Goal: Task Accomplishment & Management: Use online tool/utility

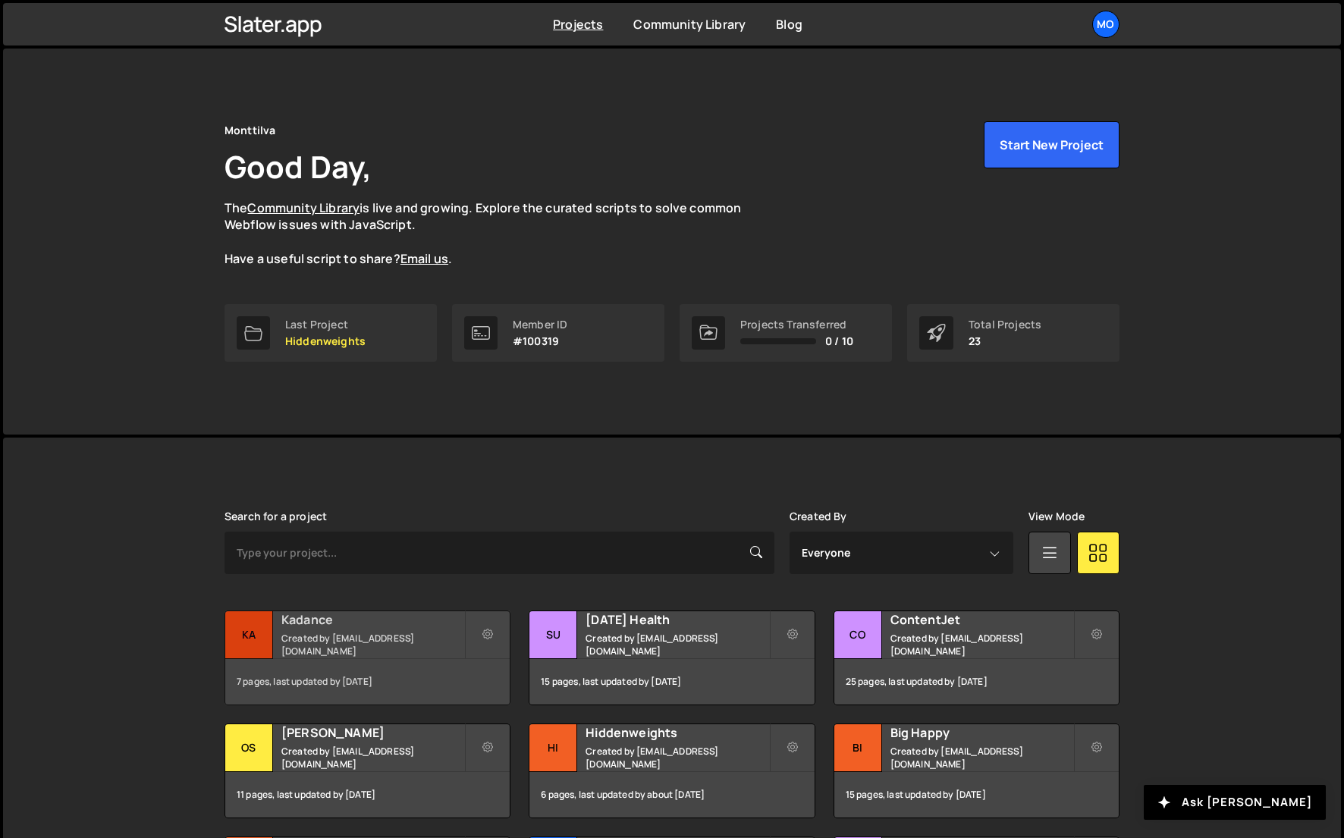
click at [334, 628] on h2 "Kadance" at bounding box center [372, 620] width 183 height 17
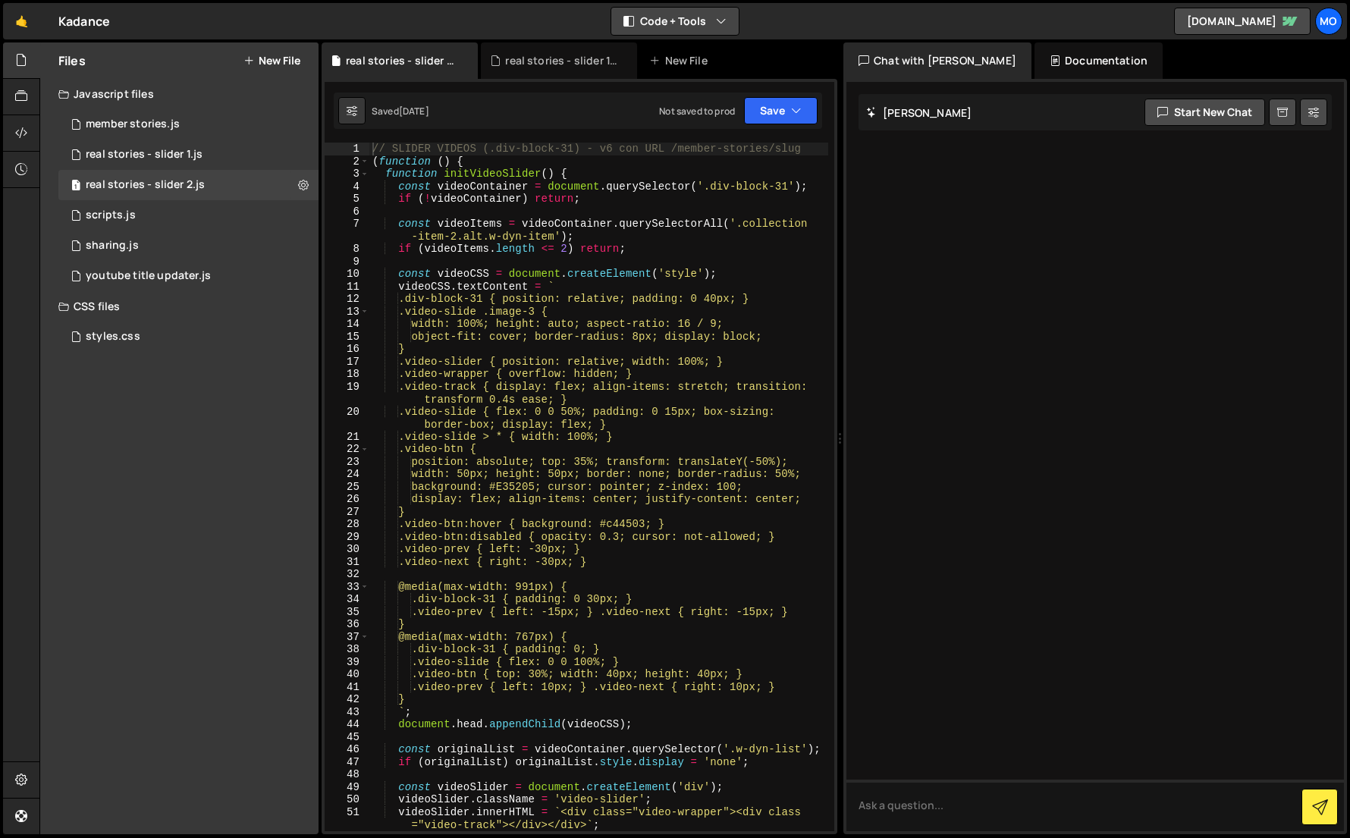
click at [664, 16] on button "Code + Tools" at bounding box center [675, 21] width 127 height 27
click at [665, 49] on button "Code Only" at bounding box center [675, 54] width 127 height 27
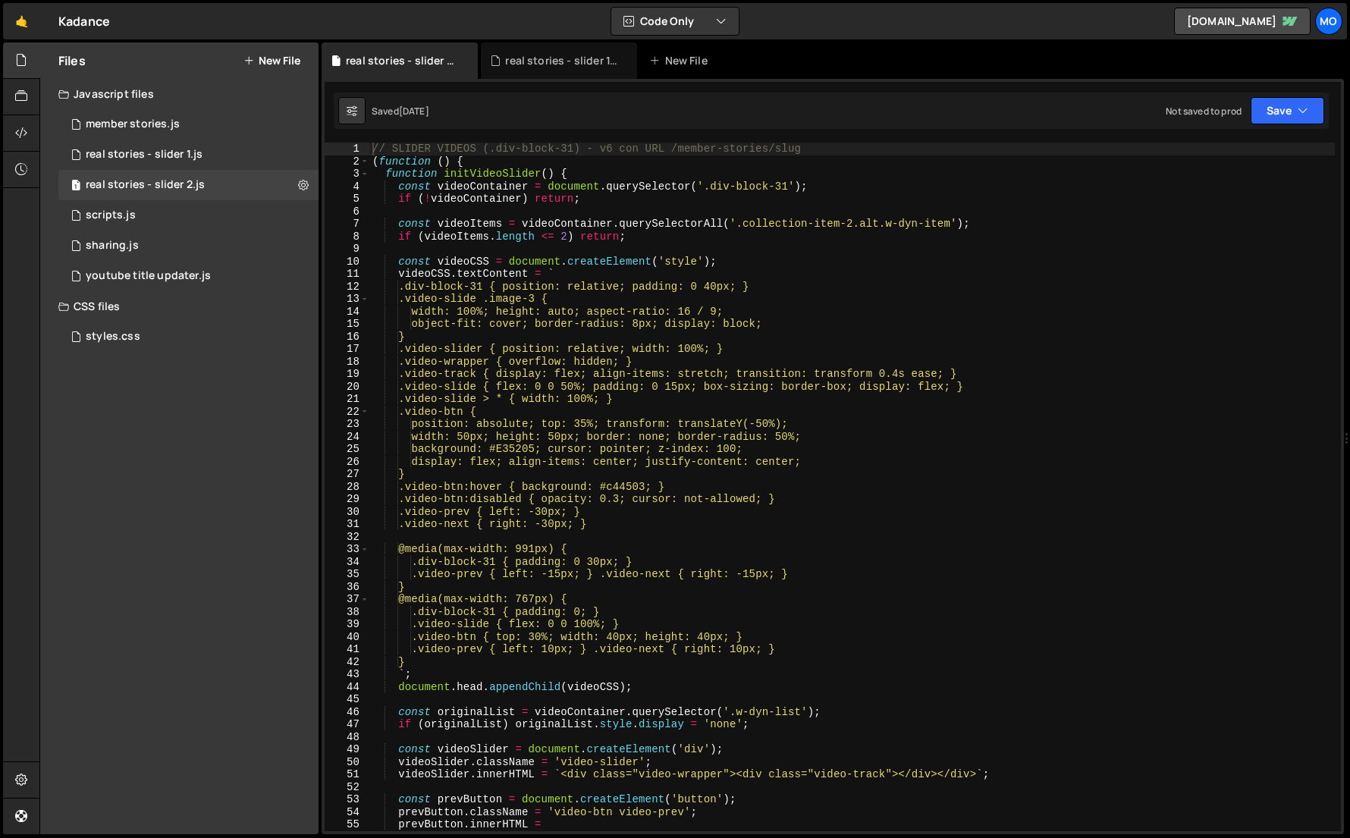
click at [287, 69] on div "Files New File" at bounding box center [179, 60] width 278 height 36
click at [287, 59] on button "New File" at bounding box center [272, 61] width 57 height 12
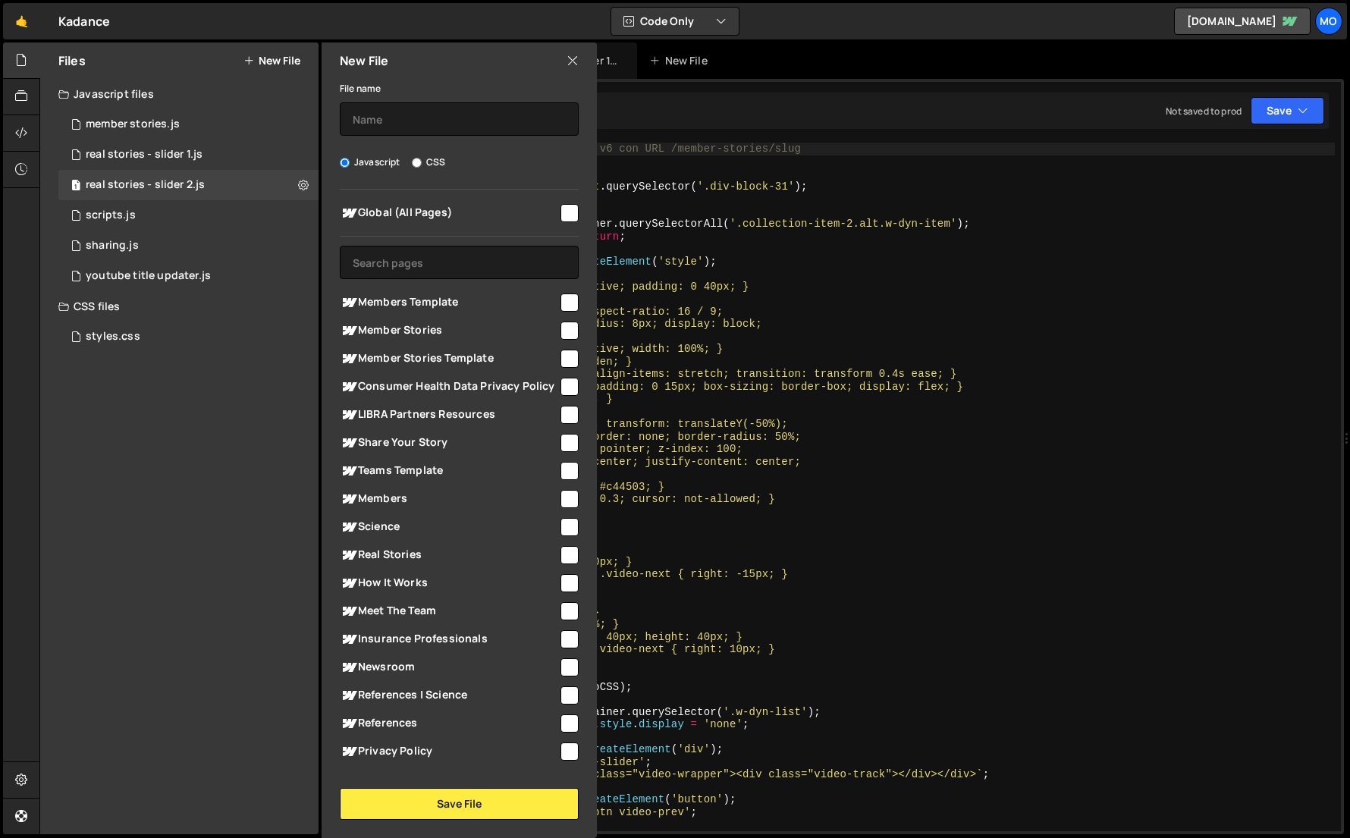
click at [398, 352] on span "Member Stories Template" at bounding box center [449, 359] width 219 height 18
checkbox input "true"
click at [421, 115] on input "text" at bounding box center [459, 118] width 239 height 33
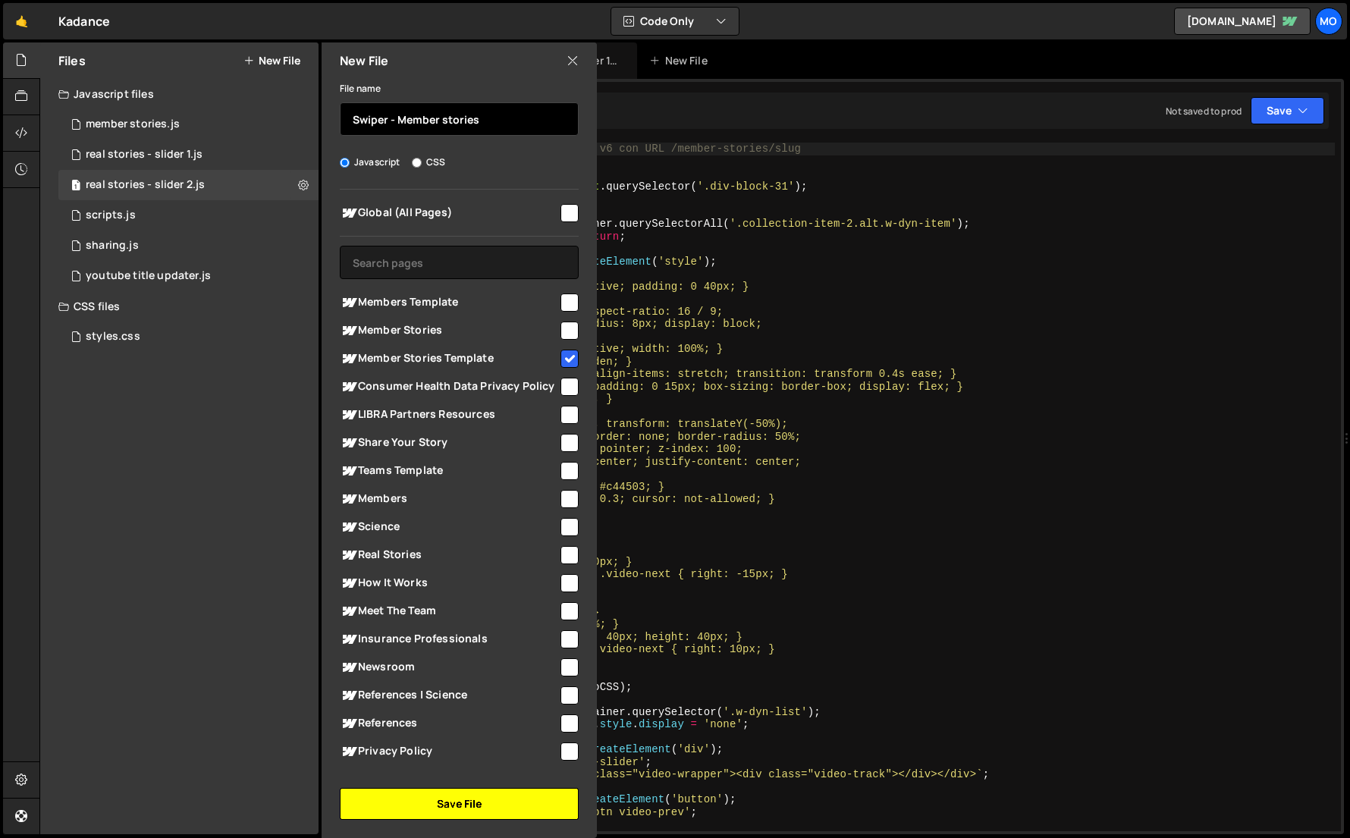
type input "Swiper - Member stories"
click at [451, 800] on button "Save File" at bounding box center [459, 804] width 239 height 32
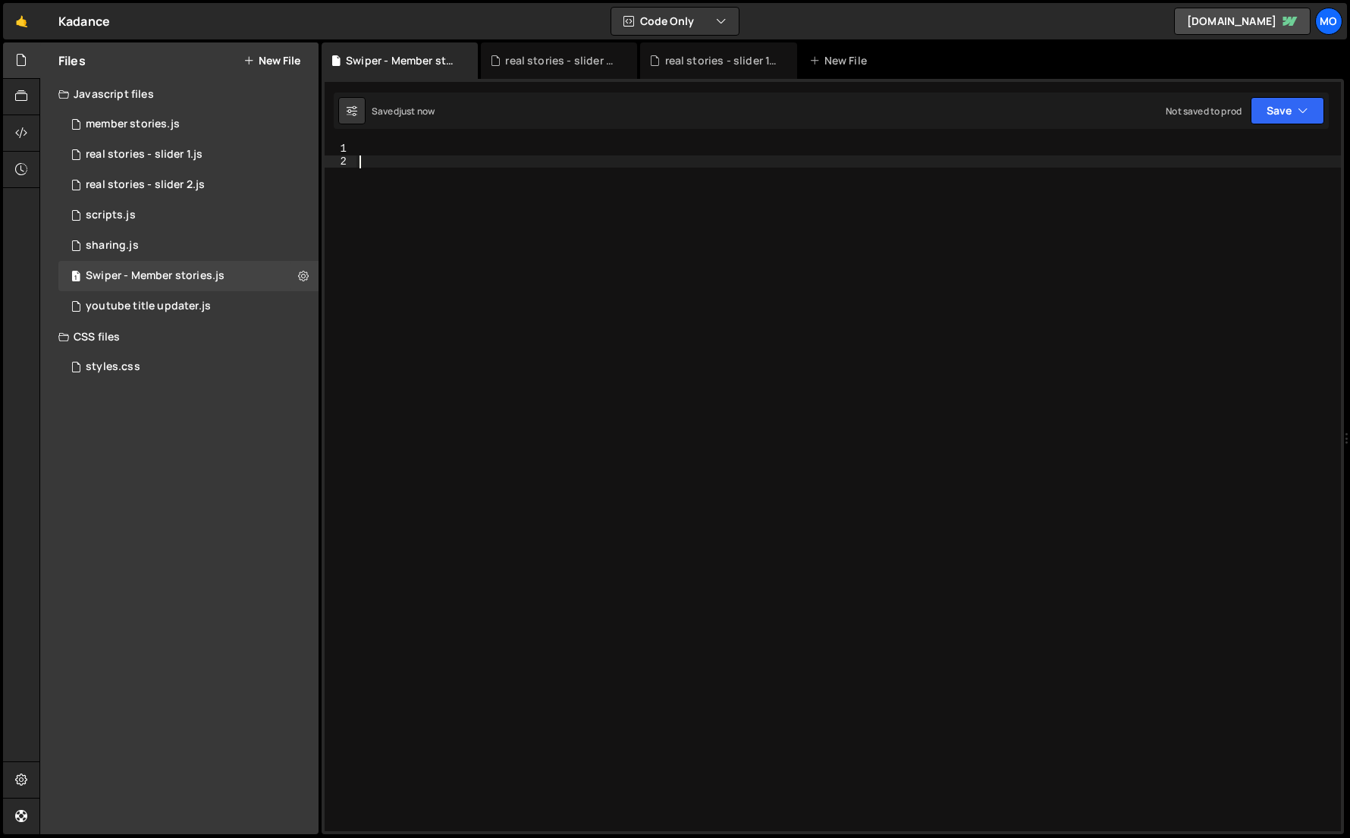
click at [738, 307] on div at bounding box center [849, 500] width 985 height 714
paste textarea "});"
type textarea "});"
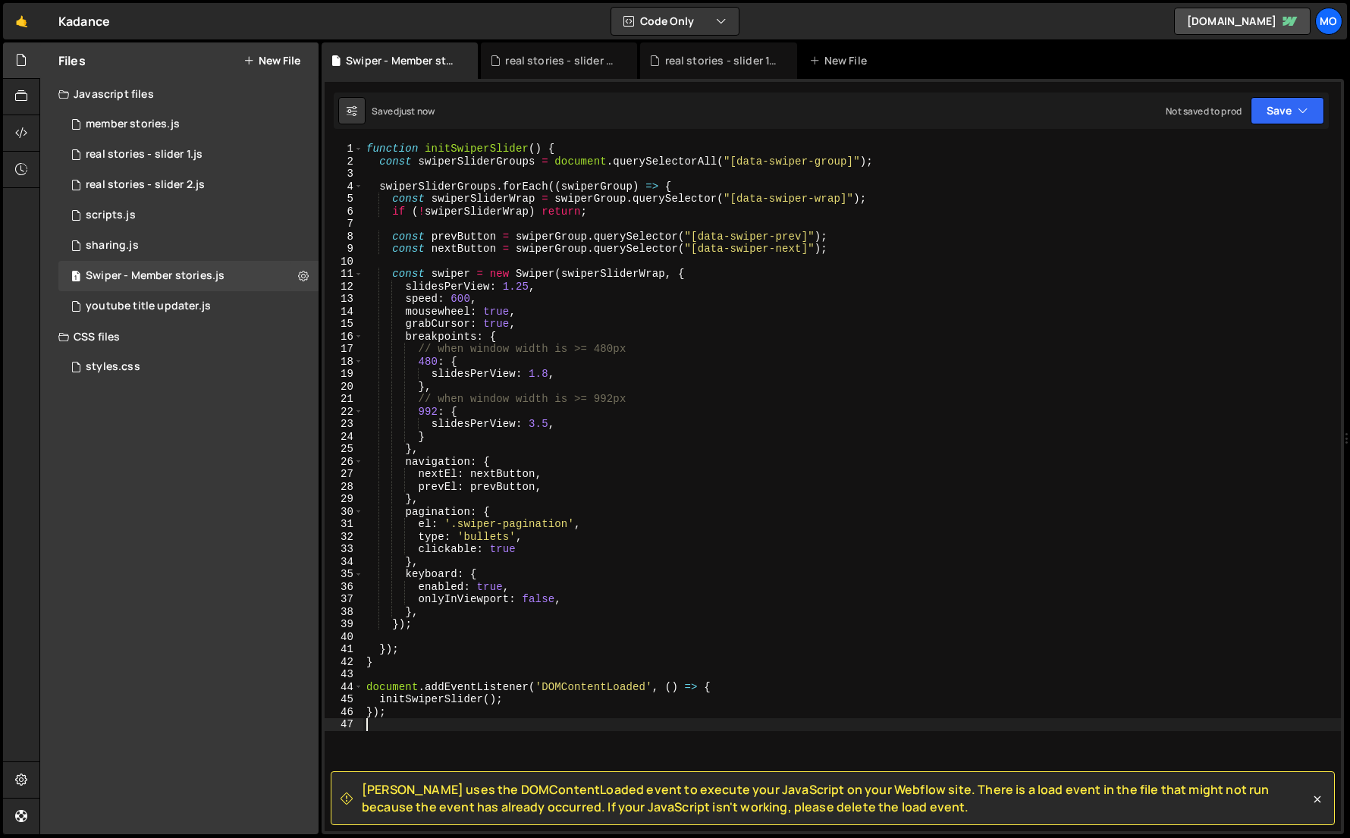
click at [272, 49] on div "Files New File" at bounding box center [179, 60] width 278 height 36
click at [272, 58] on button "New File" at bounding box center [272, 61] width 57 height 12
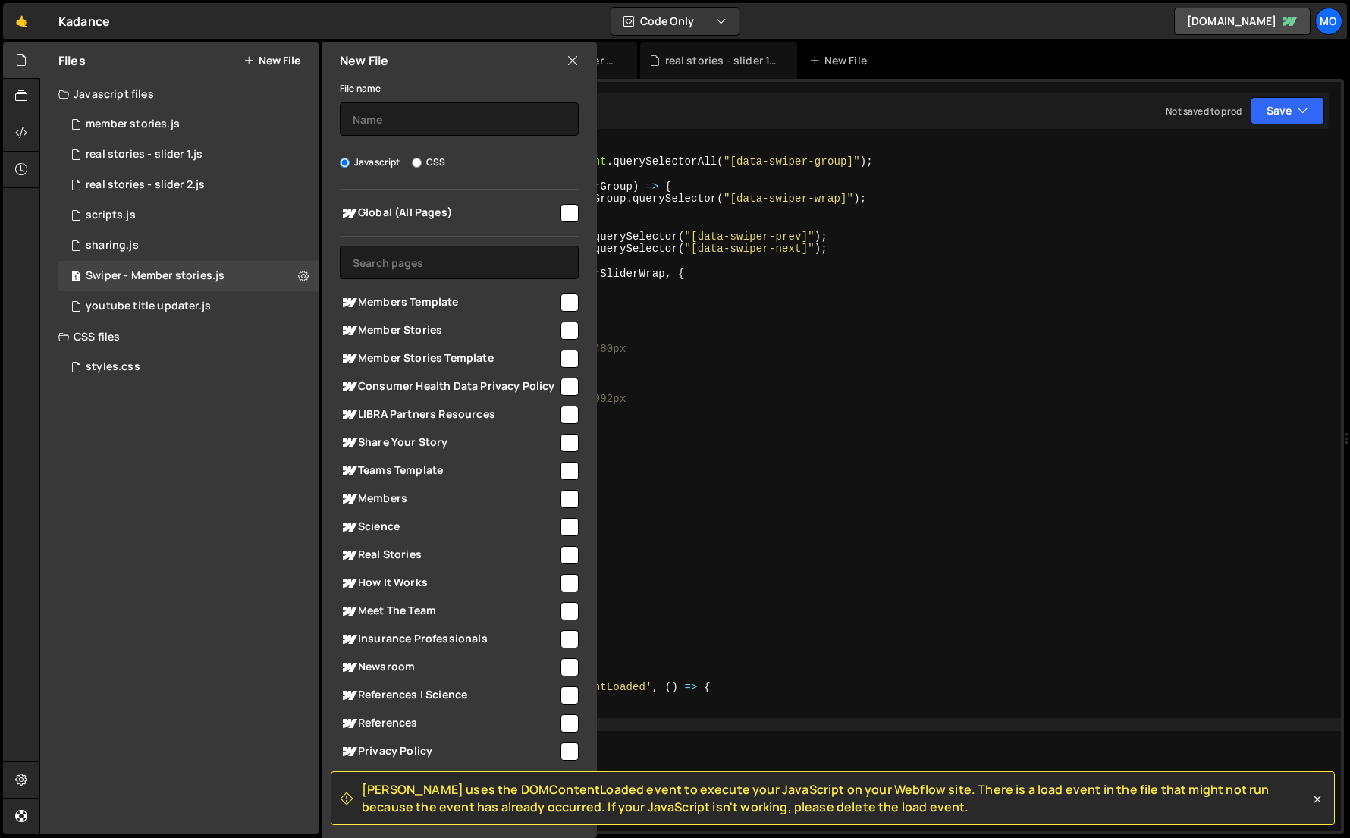
click at [423, 159] on label "CSS" at bounding box center [428, 162] width 33 height 15
click at [422, 159] on input "CSS" at bounding box center [417, 163] width 10 height 10
radio input "true"
click at [483, 364] on span "Member Stories Template" at bounding box center [449, 359] width 219 height 18
checkbox input "true"
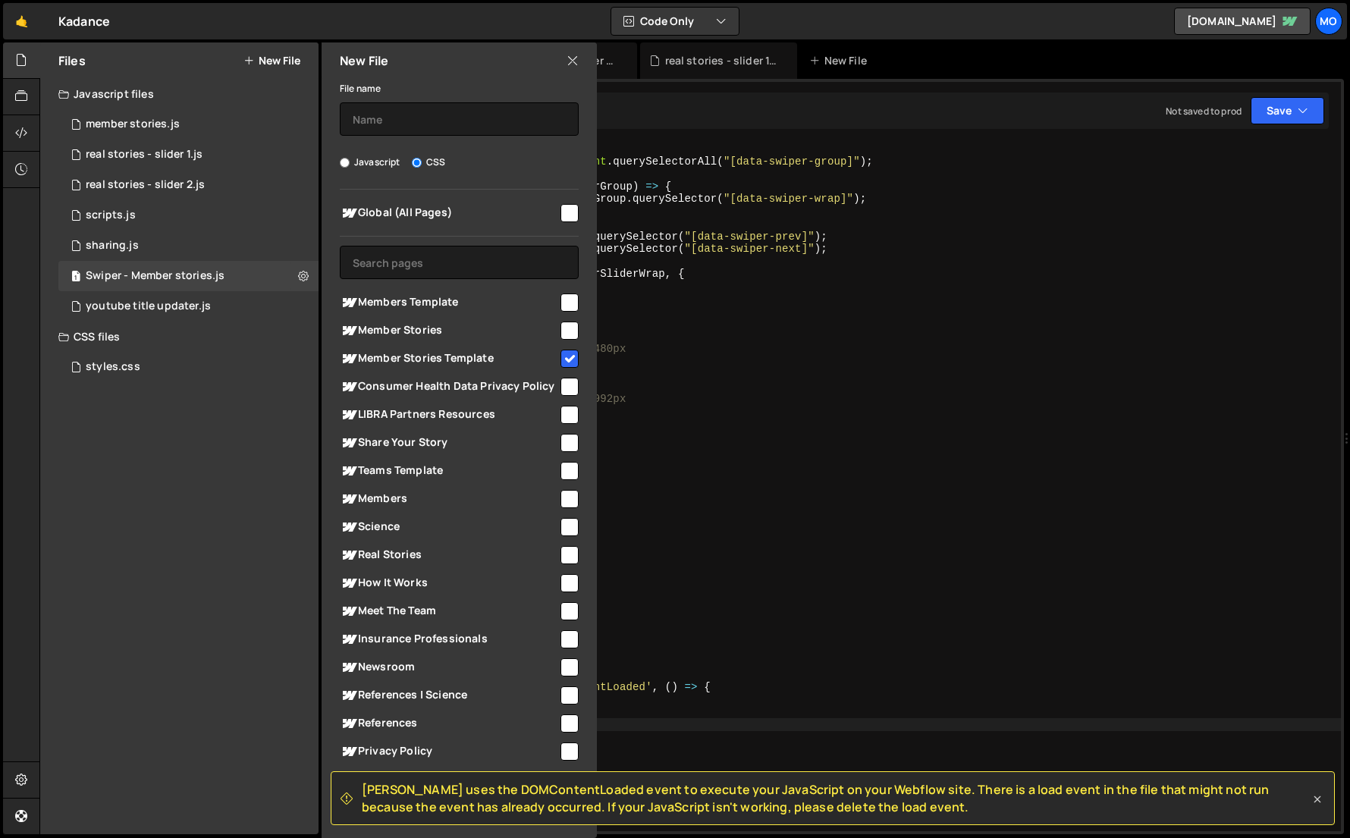
click at [1322, 799] on icon at bounding box center [1317, 799] width 15 height 15
radio input "true"
checkbox input "false"
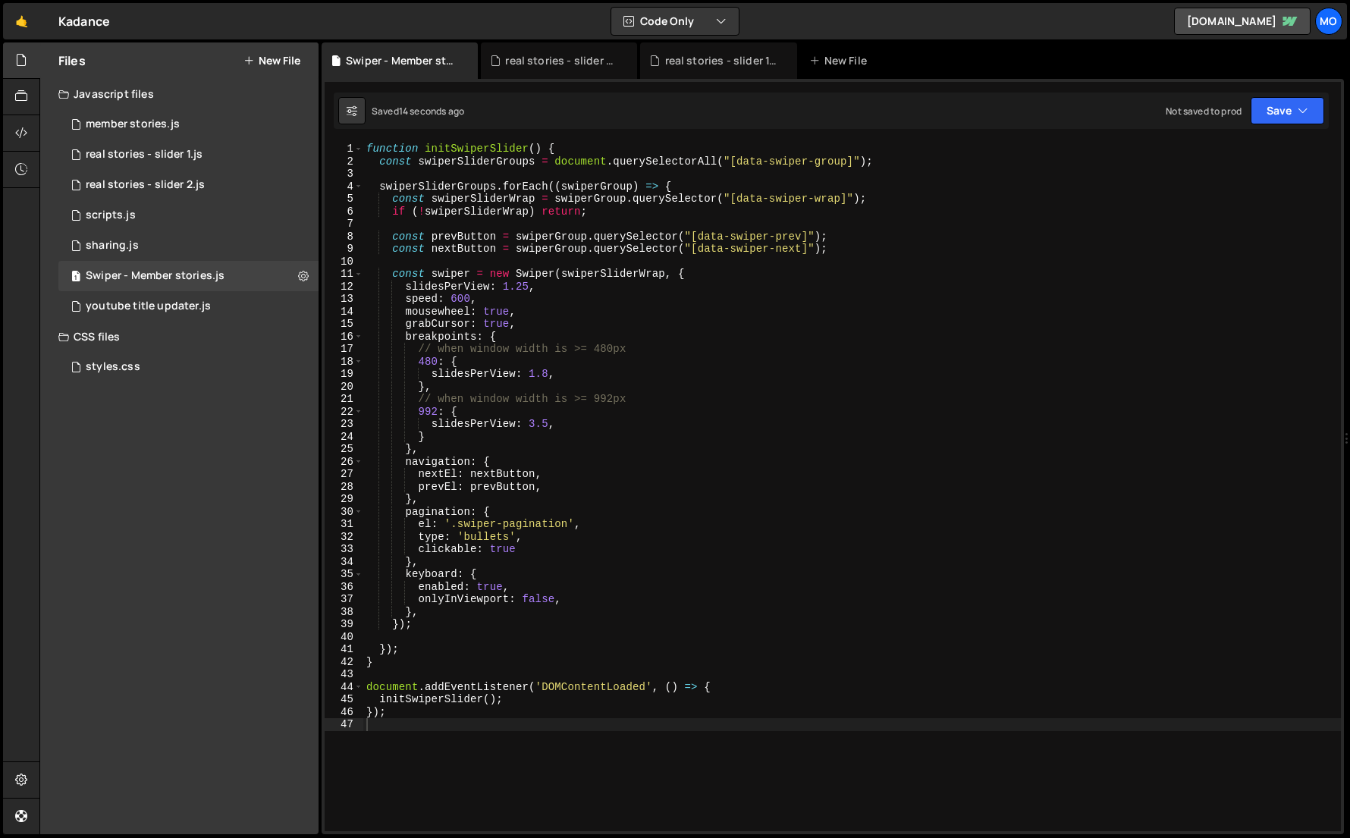
click at [294, 61] on button "New File" at bounding box center [272, 61] width 57 height 12
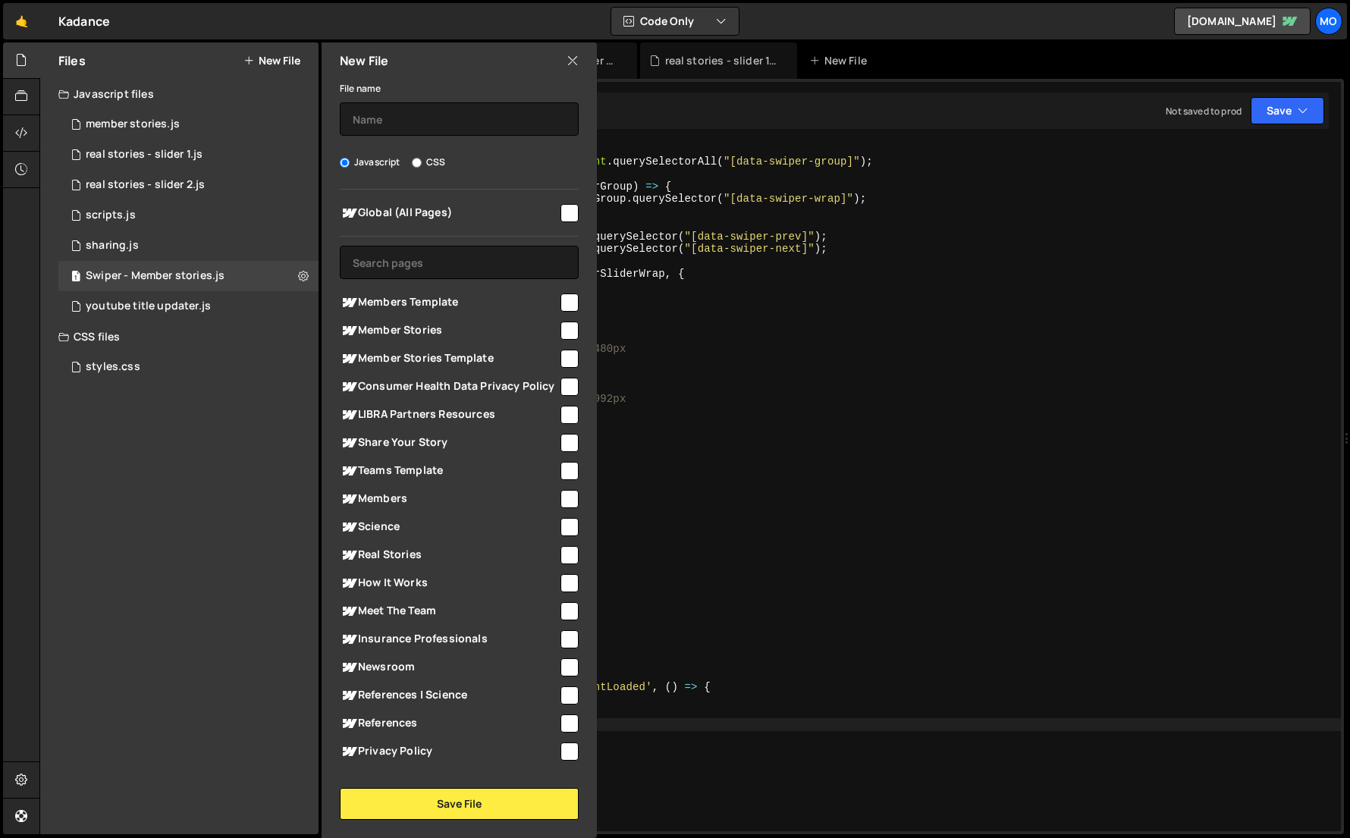
click at [427, 168] on label "CSS" at bounding box center [428, 162] width 33 height 15
click at [422, 168] on input "CSS" at bounding box center [417, 163] width 10 height 10
radio input "true"
click at [401, 127] on input "text" at bounding box center [459, 118] width 239 height 33
paste input "function initSwiperSlider() { const swiperSliderGroups = document.querySelector…"
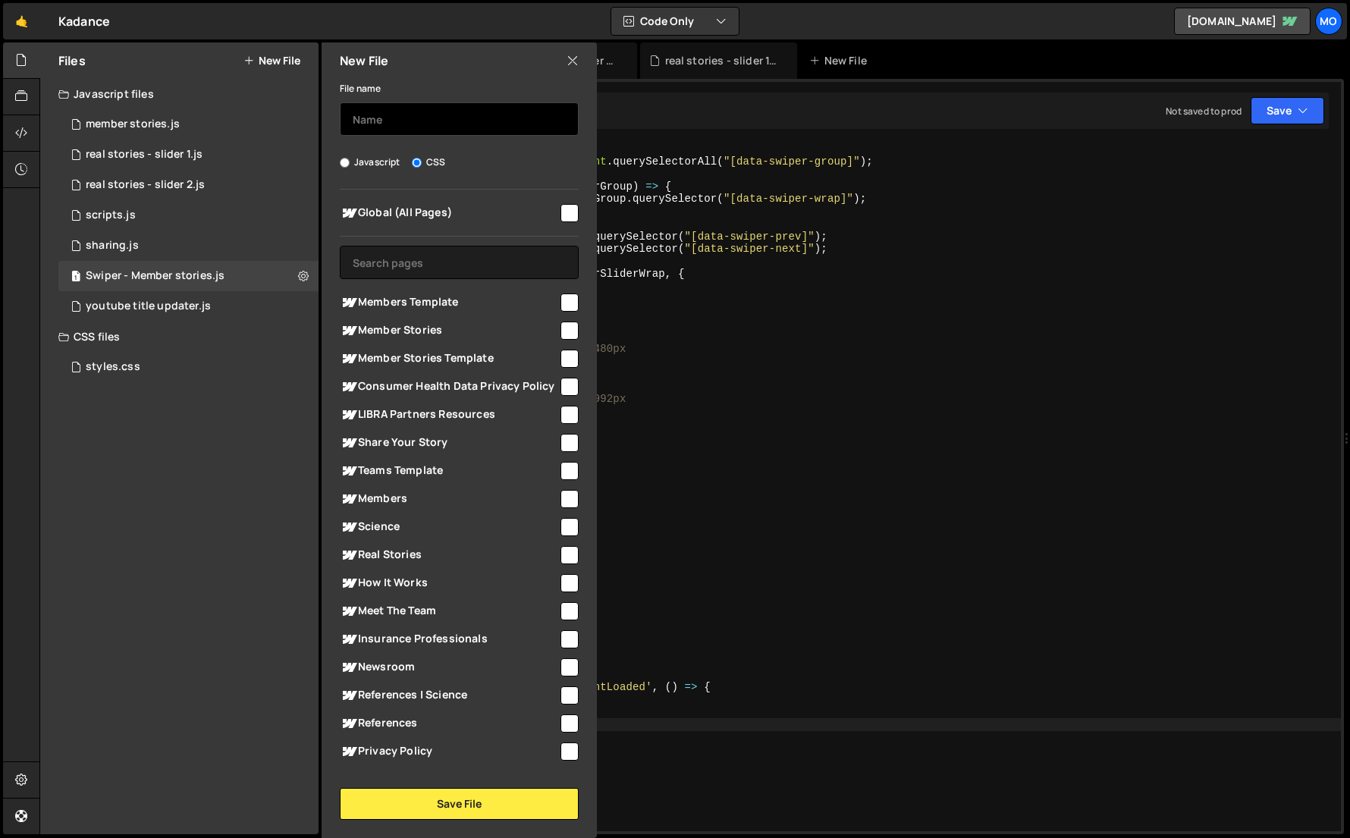
type input "function initSwiperSlider() { const swiperSliderGroups = document.querySelector…"
type input "Swiper - Member stories"
click at [485, 347] on div "Member Stories Template" at bounding box center [459, 358] width 239 height 28
click at [487, 355] on span "Member Stories Template" at bounding box center [449, 359] width 219 height 18
checkbox input "true"
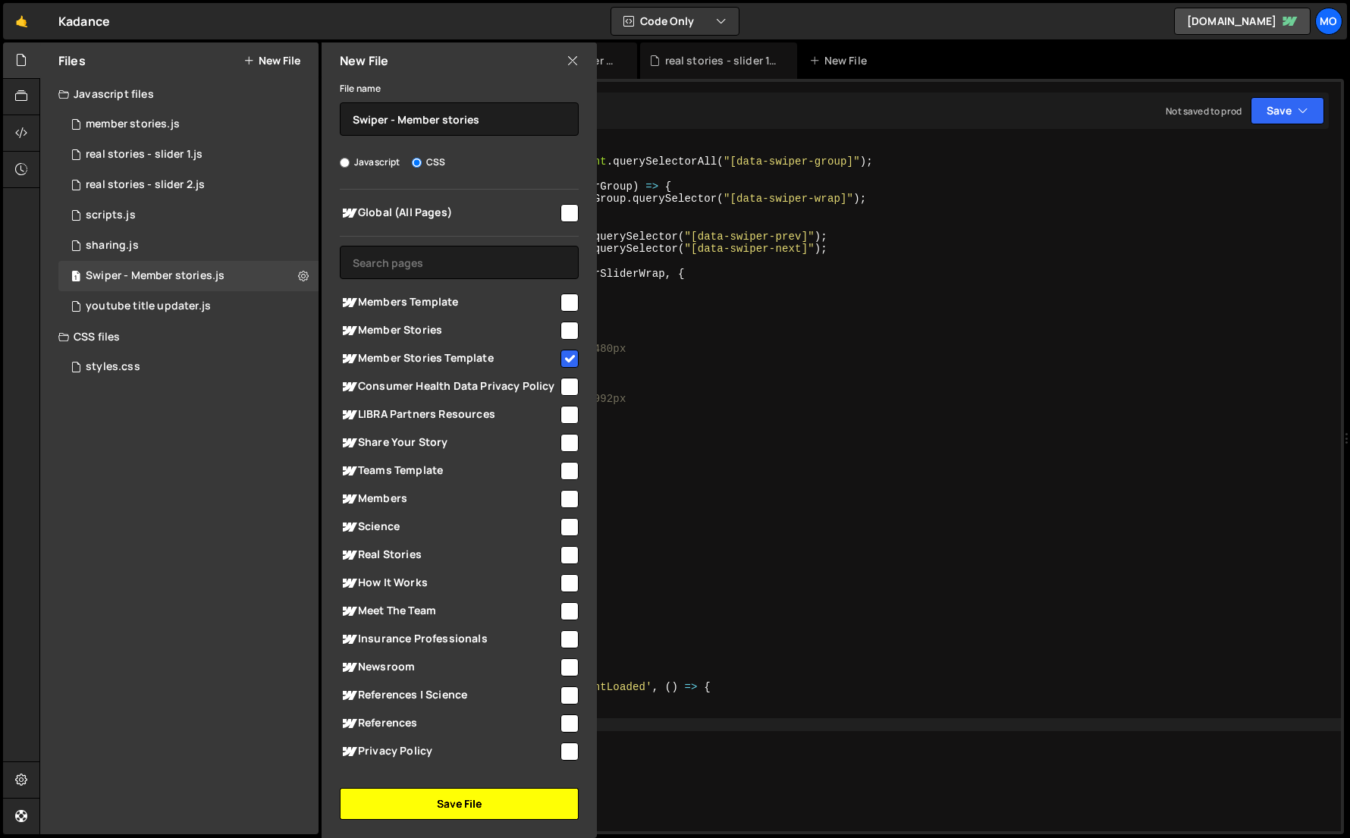
click at [456, 791] on button "Save File" at bounding box center [459, 804] width 239 height 32
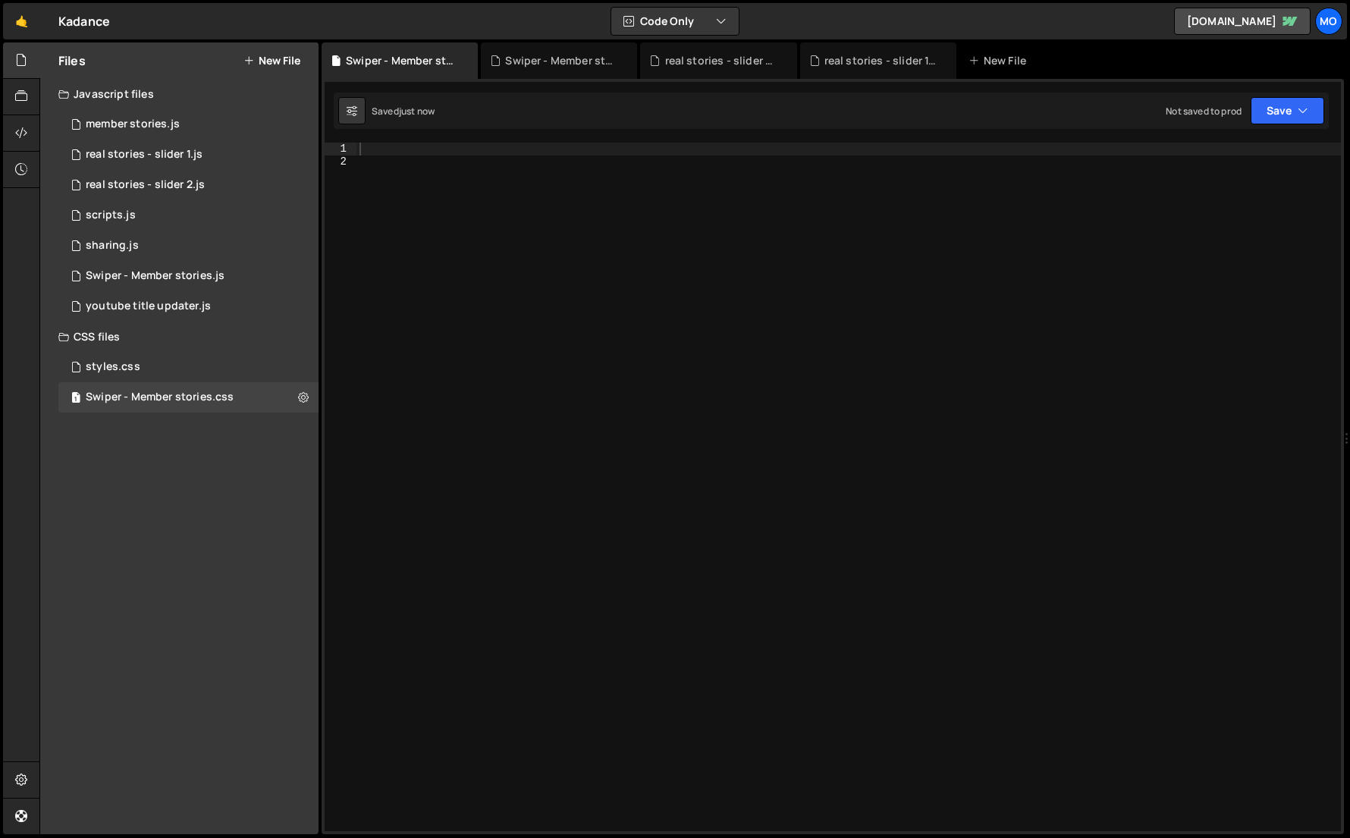
click at [491, 705] on div at bounding box center [849, 500] width 985 height 714
click at [769, 431] on div at bounding box center [849, 500] width 985 height 714
paste textarea "}"
type textarea "}"
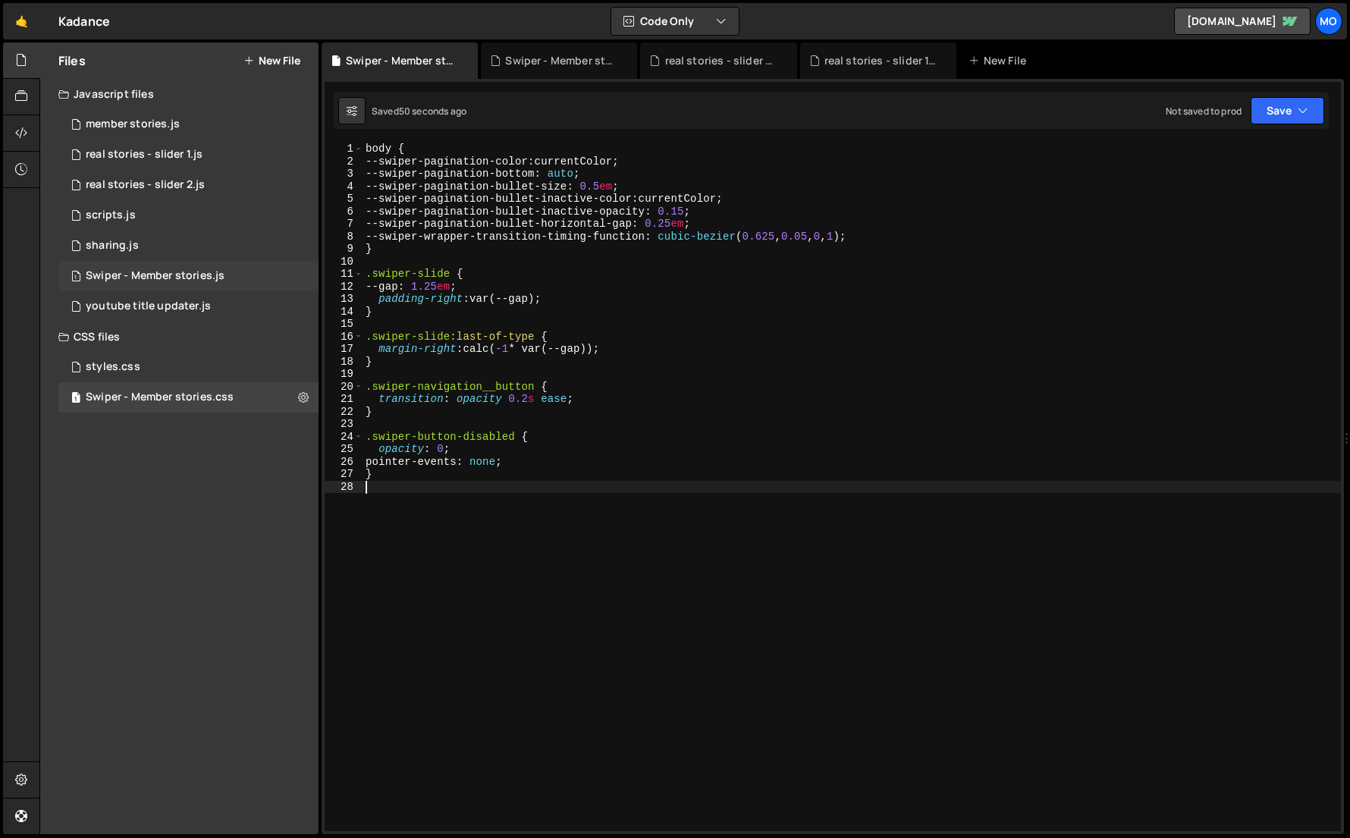
click at [228, 285] on div "1 Swiper - Member stories.js 0" at bounding box center [188, 276] width 260 height 30
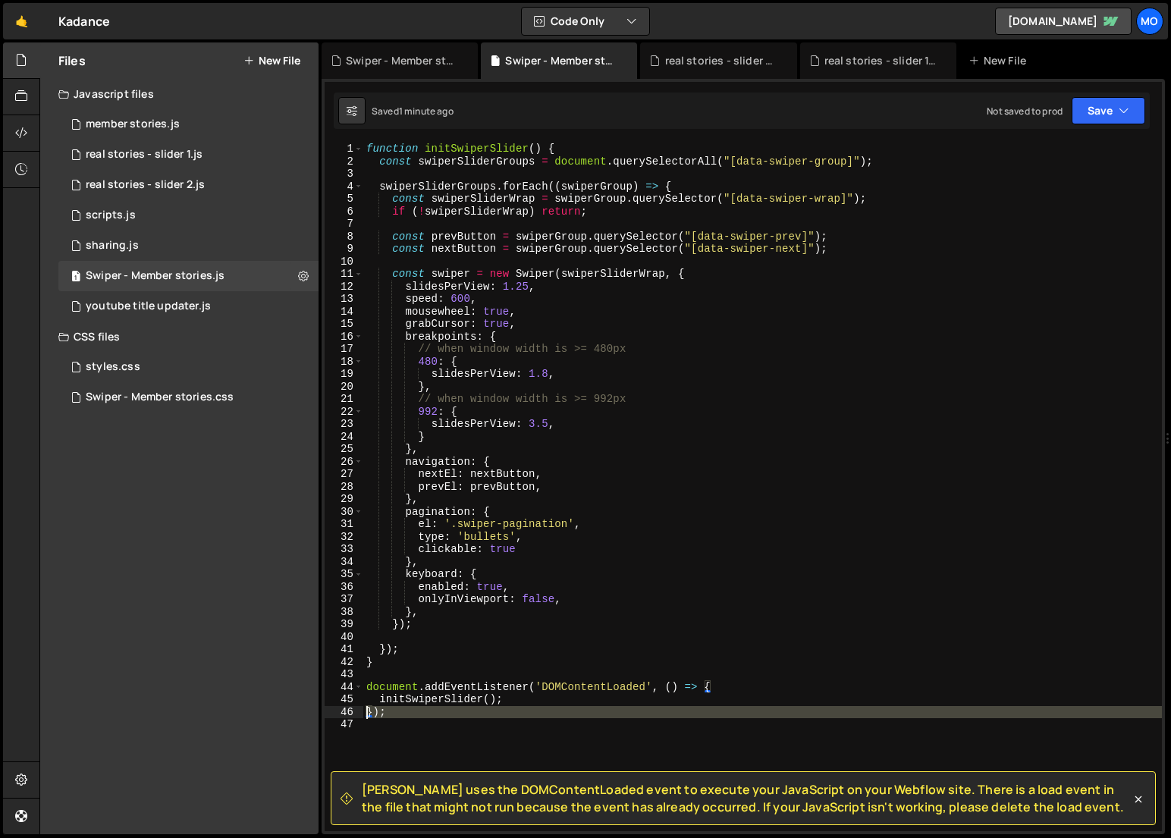
drag, startPoint x: 397, startPoint y: 722, endPoint x: 350, endPoint y: 712, distance: 48.1
click at [350, 712] on div "1 2 3 4 5 6 7 8 9 10 11 12 13 14 15 16 17 18 19 20 21 22 23 24 25 26 27 28 29 3…" at bounding box center [744, 487] width 838 height 689
type textarea "});"
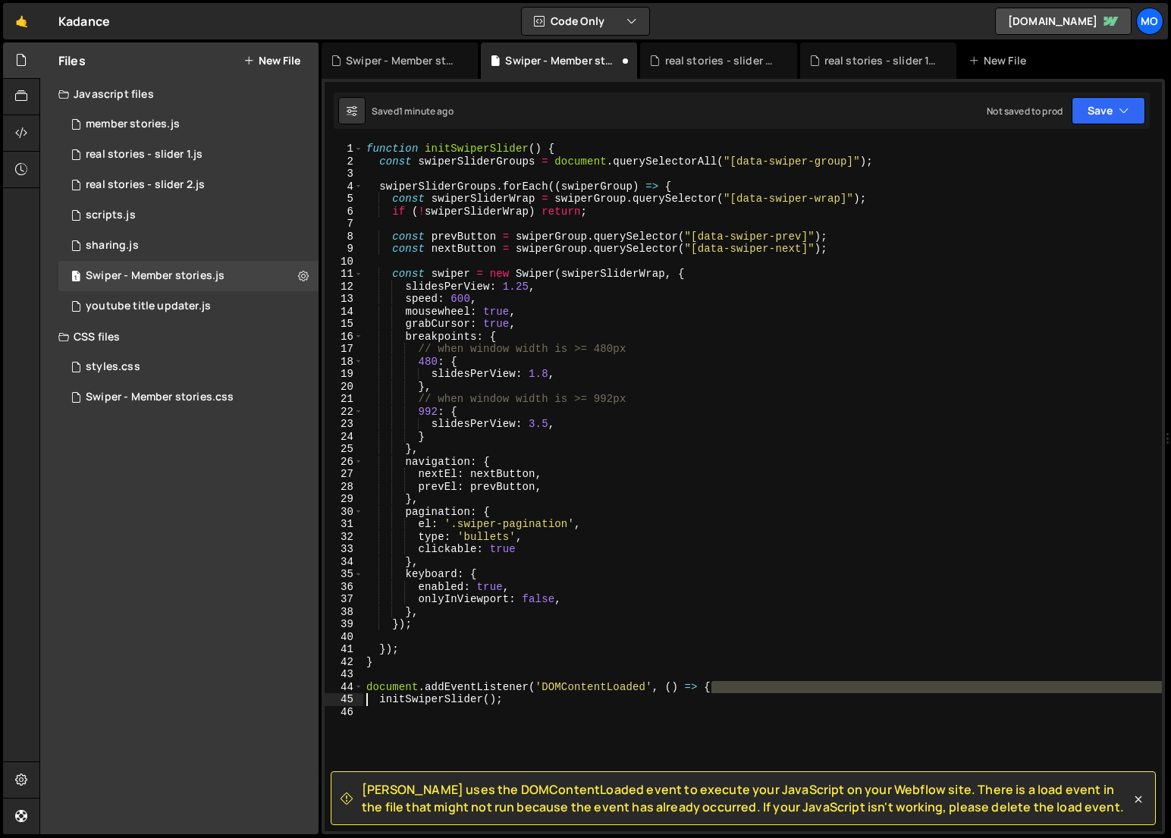
drag, startPoint x: 744, startPoint y: 687, endPoint x: 258, endPoint y: 695, distance: 485.6
click at [258, 695] on div "Files New File Javascript files 2 member stories.js 0 1 real stories - slider 1…" at bounding box center [605, 438] width 1132 height 793
click at [718, 693] on div "function initSwiperSlider ( ) { const swiperSliderGroups = document . querySele…" at bounding box center [762, 500] width 799 height 714
drag, startPoint x: 718, startPoint y: 687, endPoint x: 346, endPoint y: 687, distance: 372.5
click at [346, 687] on div "initSwiperSlider(); 1 2 3 4 5 6 7 8 9 10 11 12 13 14 15 16 17 18 19 20 21 22 23…" at bounding box center [744, 487] width 838 height 689
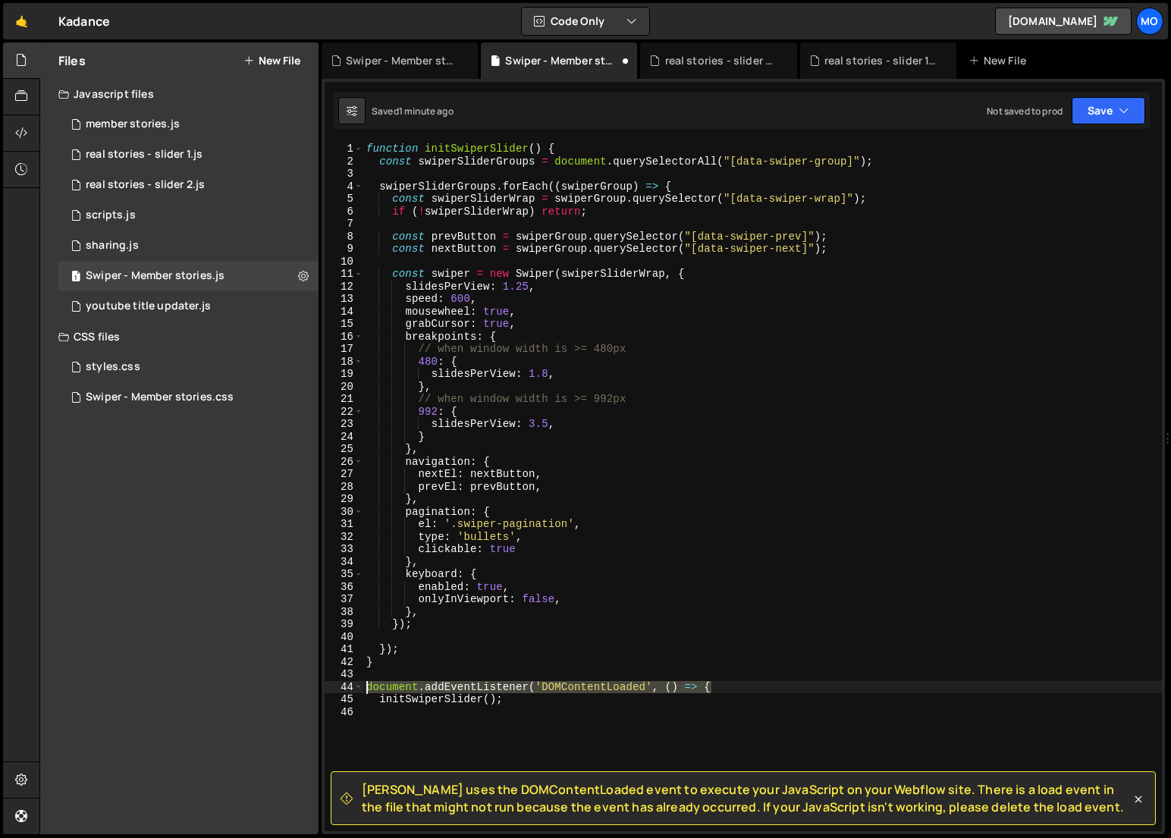
type textarea "document.addEventListener('DOMContentLoaded', () => {"
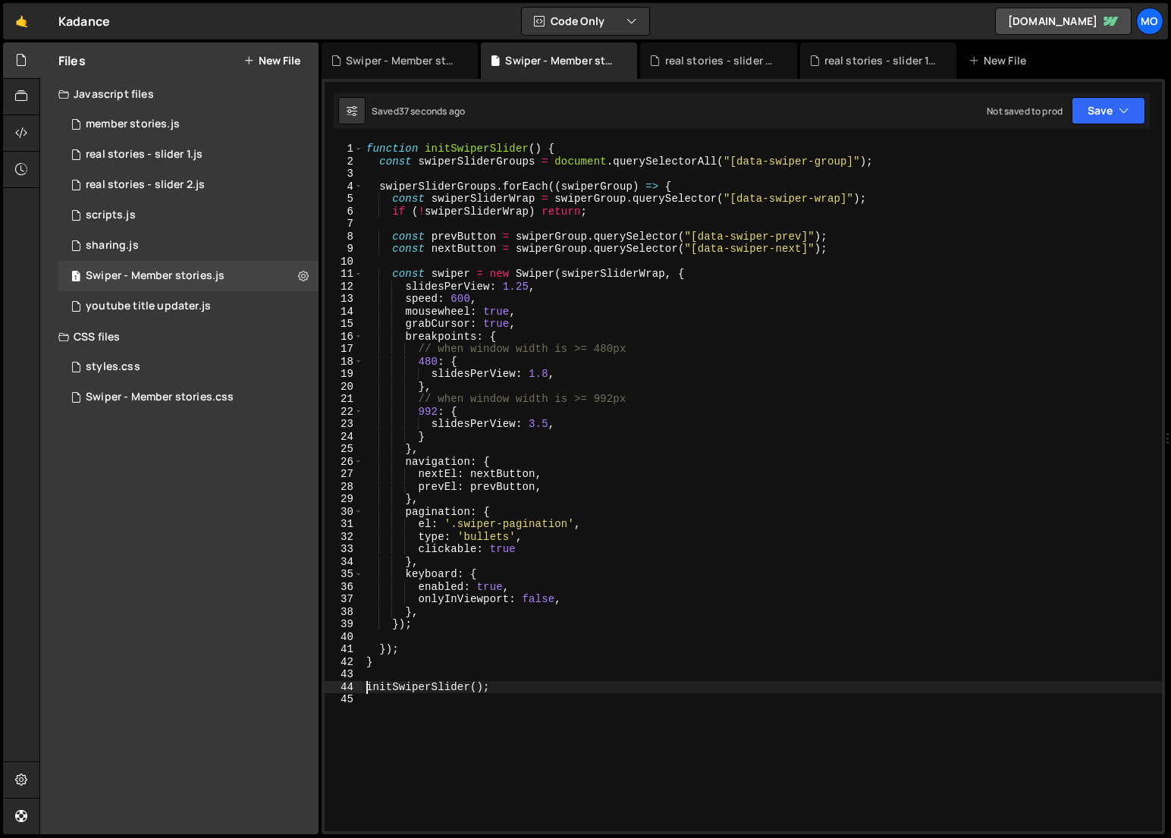
click at [523, 331] on div "function initSwiperSlider ( ) { const swiperSliderGroups = document . querySele…" at bounding box center [762, 500] width 799 height 714
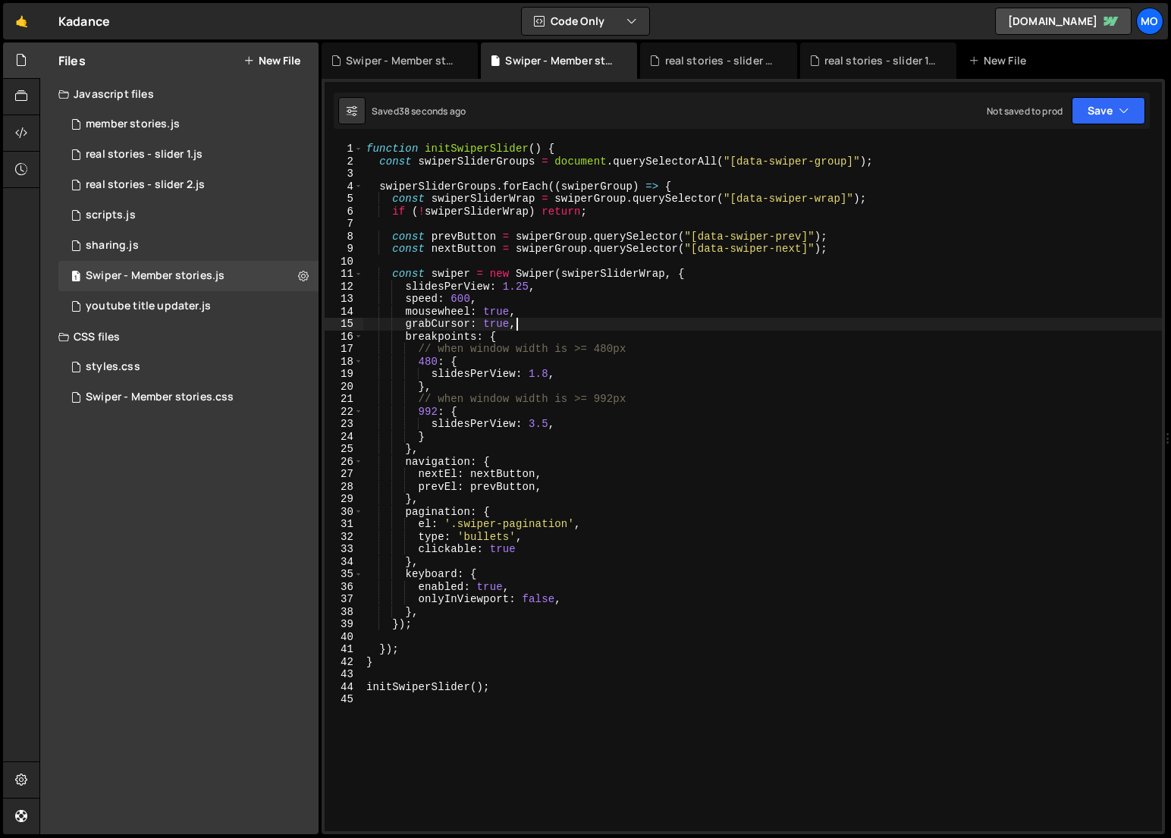
click at [527, 327] on div "function initSwiperSlider ( ) { const swiperSliderGroups = document . querySele…" at bounding box center [762, 500] width 799 height 714
type textarea "grabCursor: true,"
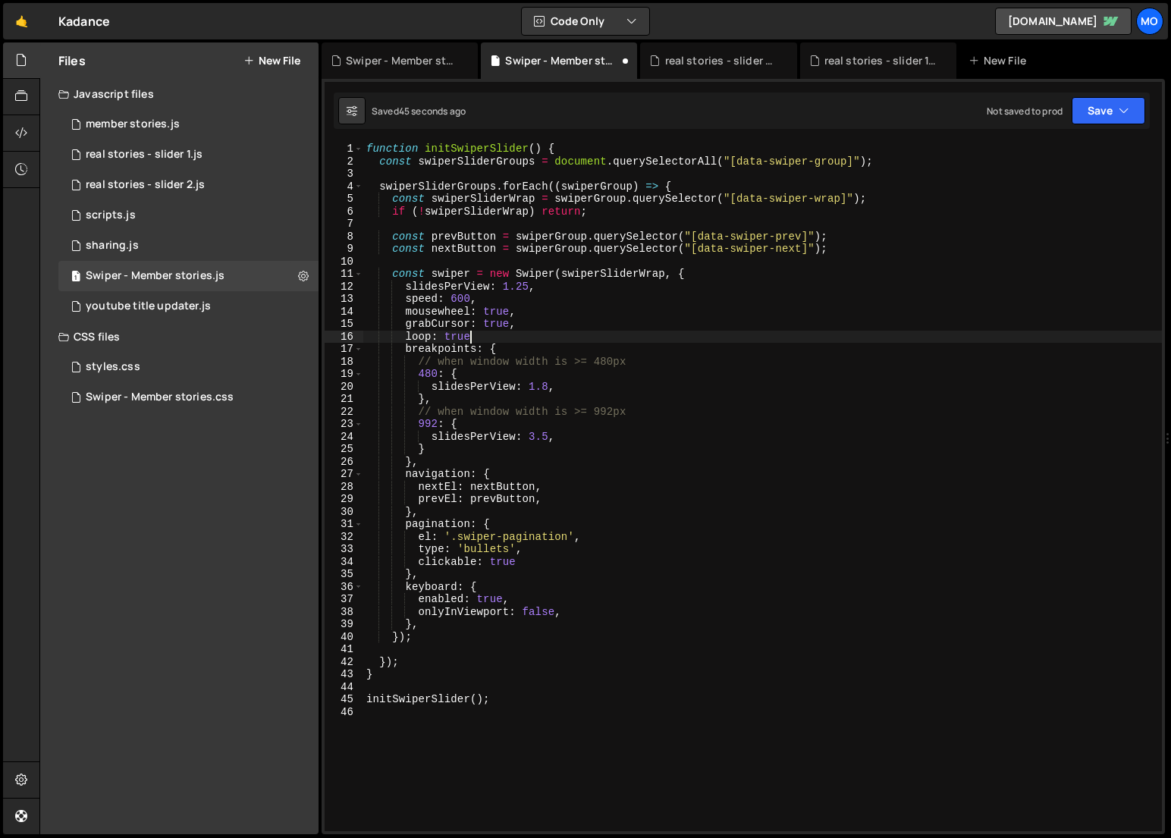
scroll to position [0, 7]
click at [527, 288] on div "function initSwiperSlider ( ) { const swiperSliderGroups = document . querySele…" at bounding box center [762, 500] width 799 height 714
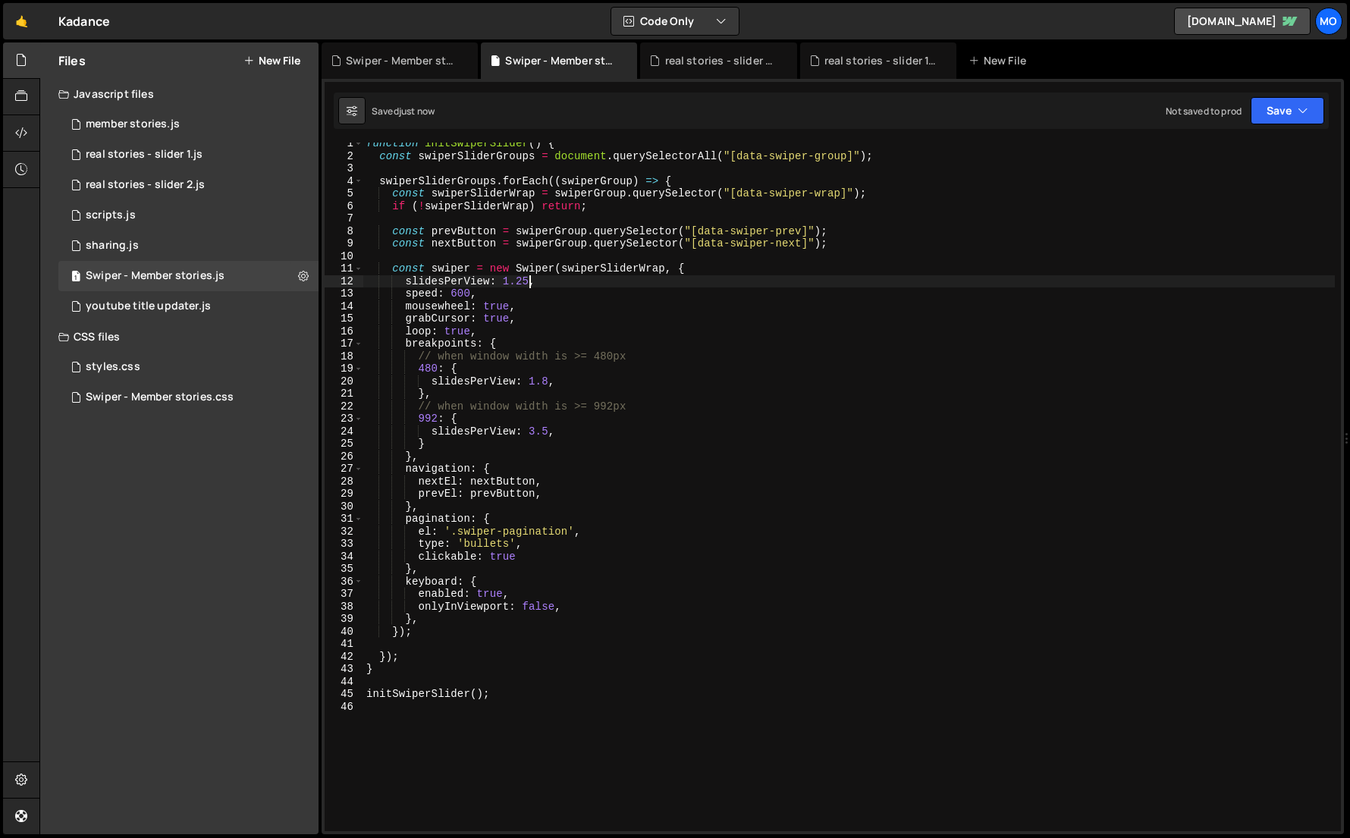
scroll to position [4, 0]
drag, startPoint x: 503, startPoint y: 331, endPoint x: 344, endPoint y: 329, distance: 158.6
click at [344, 329] on div "slidesPerView: 1.25, 1 2 3 4 5 6 7 8 9 10 11 12 13 14 15 16 17 18 19 20 21 22 2…" at bounding box center [833, 487] width 1017 height 689
type textarea "loop: true,"
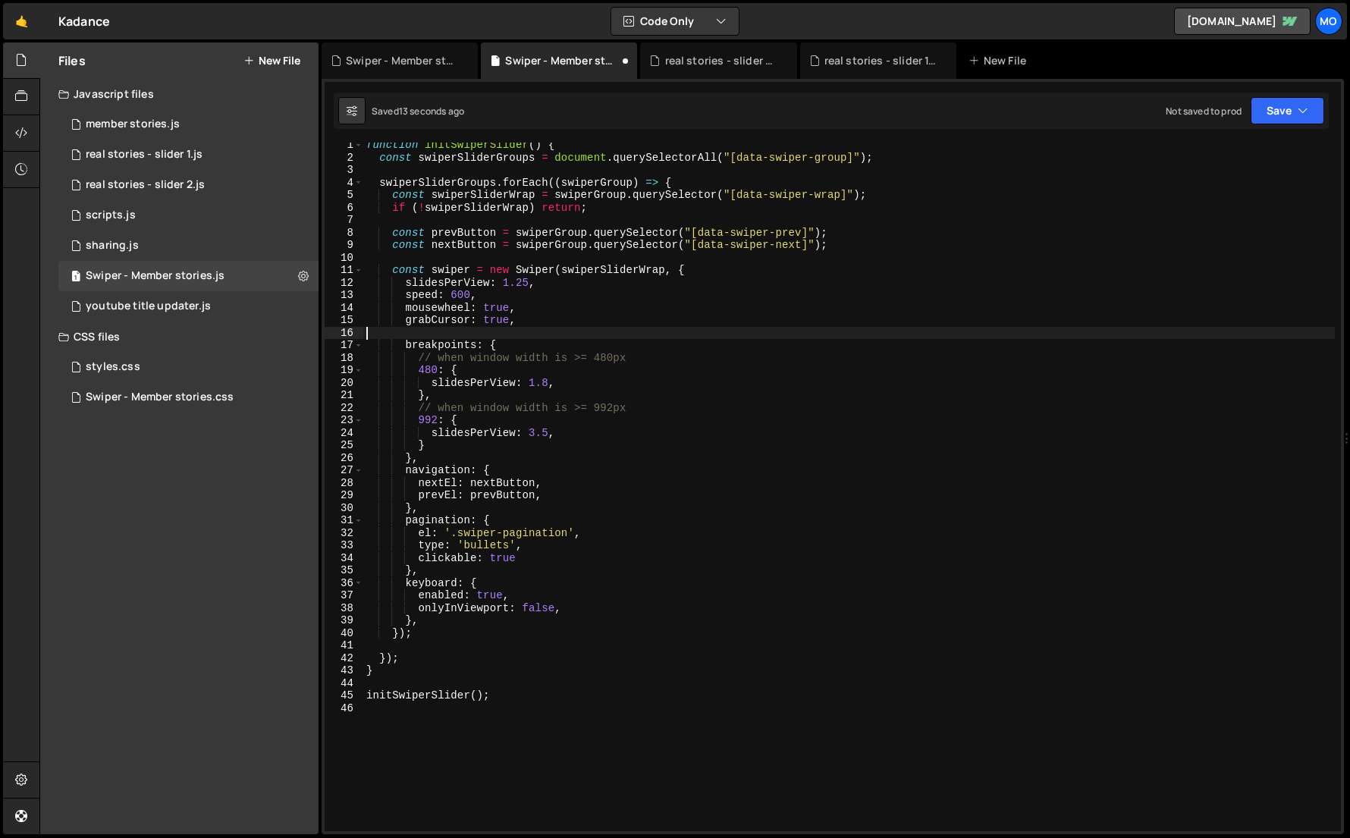
type textarea "grabCursor: true,"
